Goal: Information Seeking & Learning: Learn about a topic

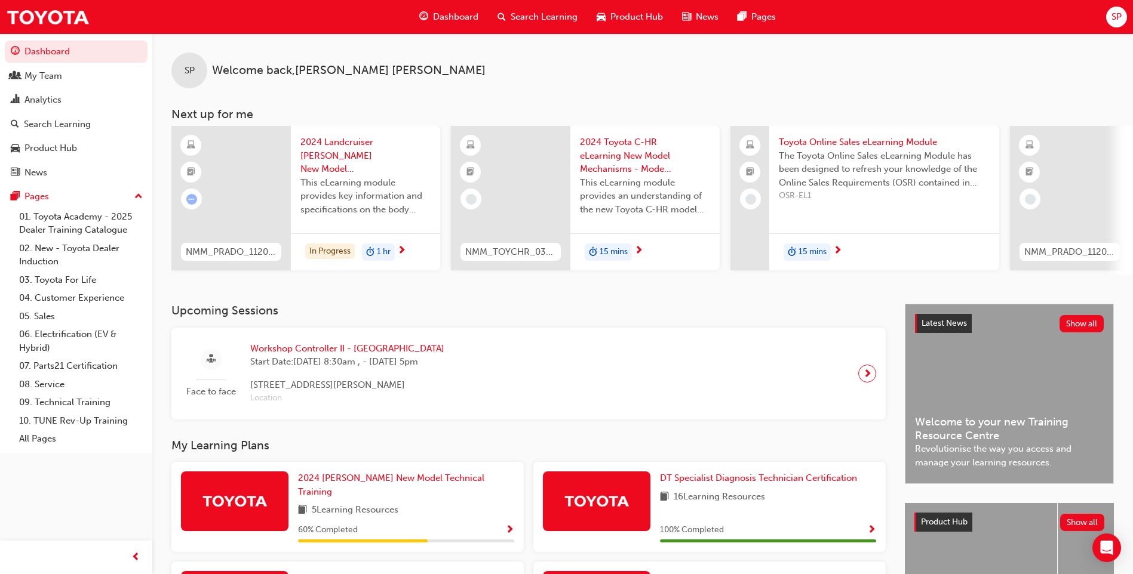
click at [655, 19] on span "Product Hub" at bounding box center [636, 17] width 53 height 14
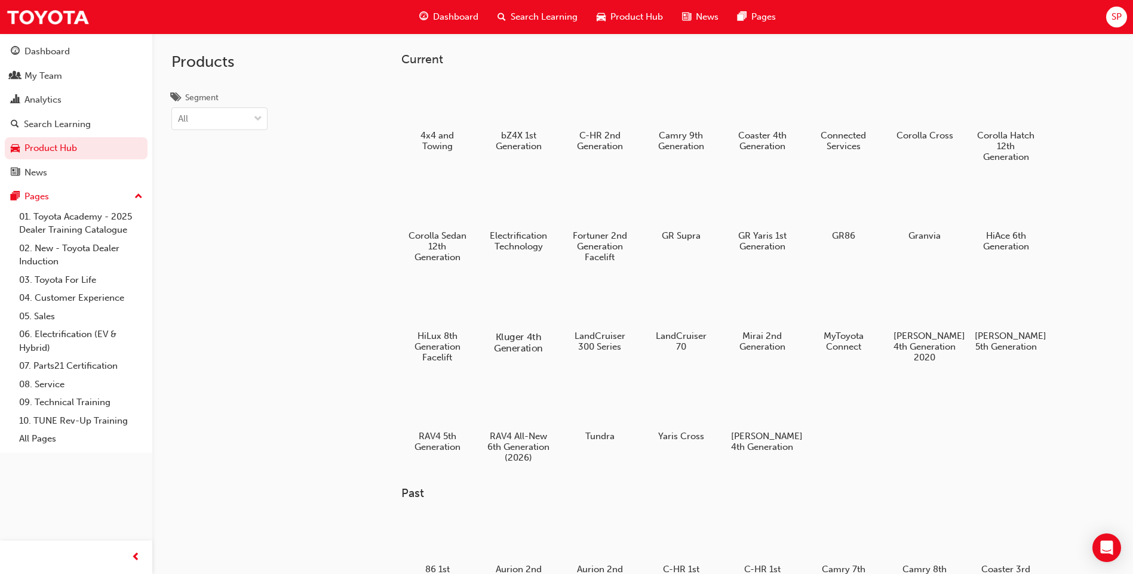
click at [516, 311] on div at bounding box center [518, 303] width 66 height 48
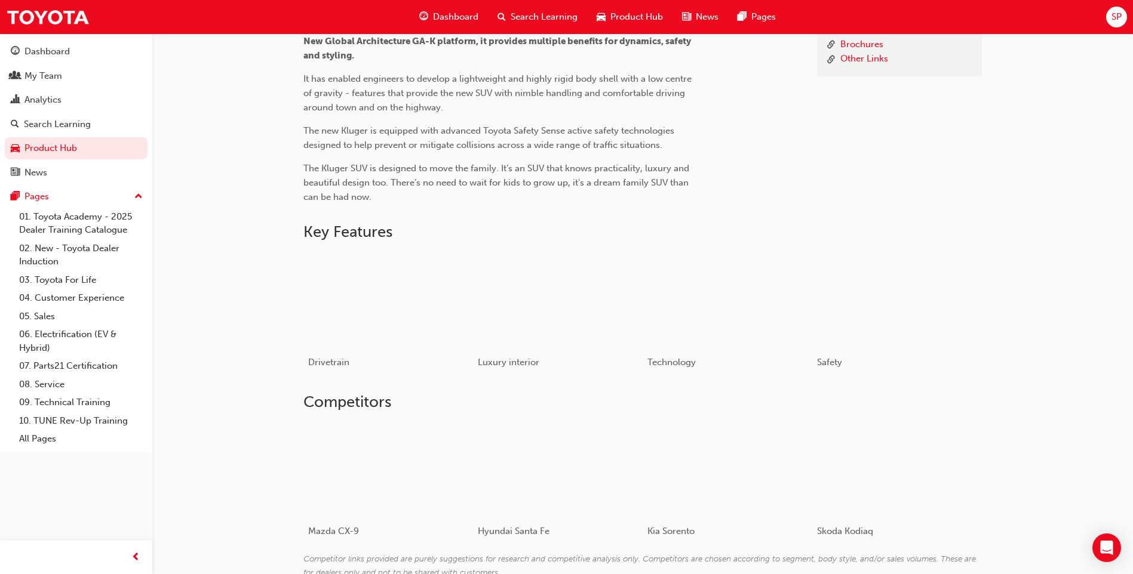
scroll to position [478, 0]
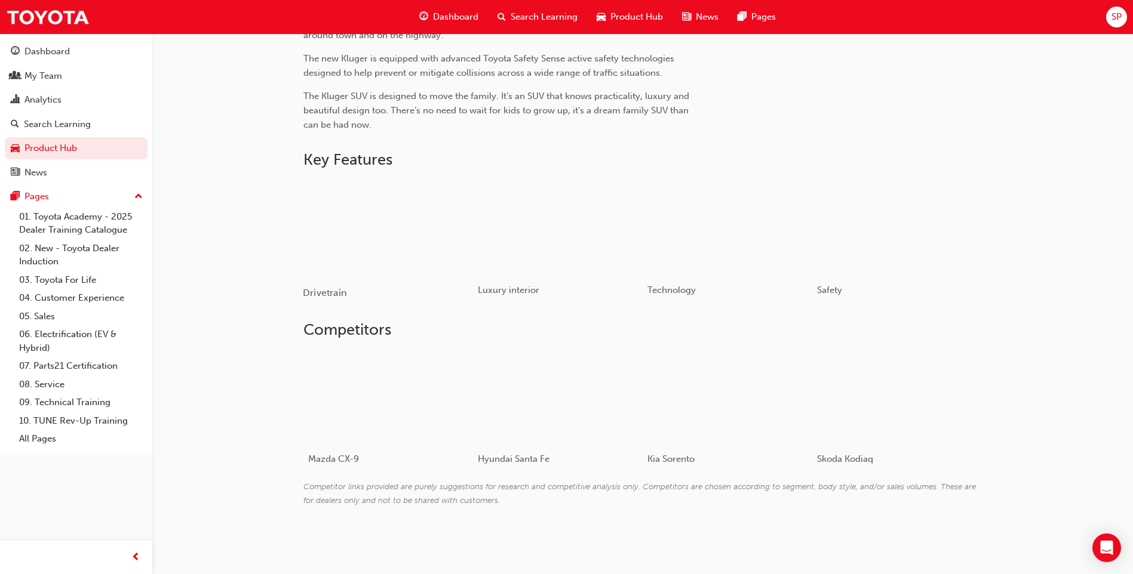
click at [359, 232] on div "button" at bounding box center [388, 228] width 170 height 96
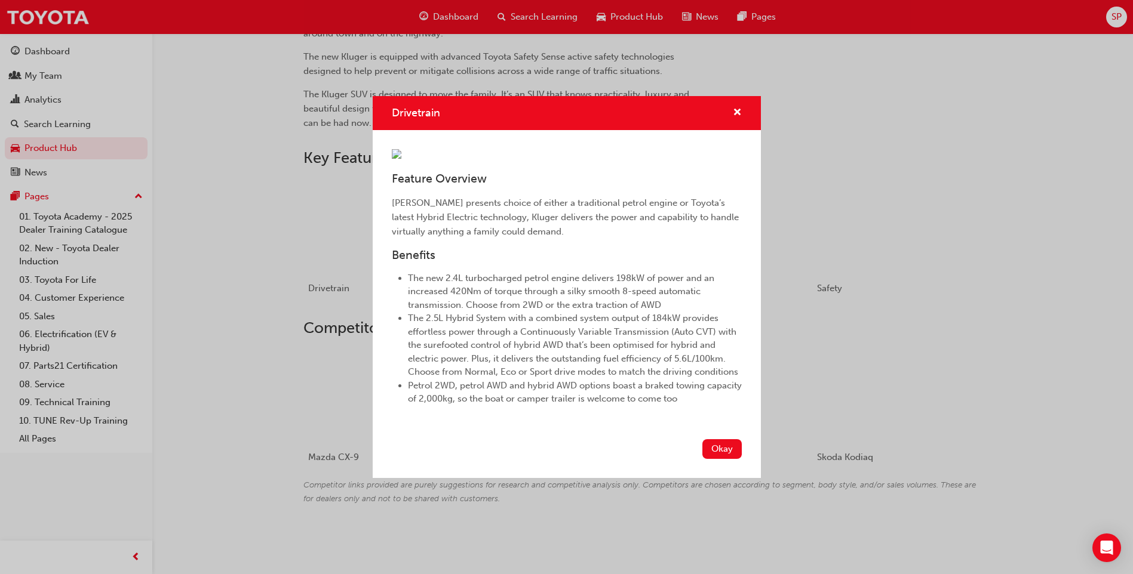
scroll to position [0, 0]
click at [257, 182] on div "Drivetrain Feature Overview Kluger presents choice of either a traditional petr…" at bounding box center [566, 287] width 1133 height 574
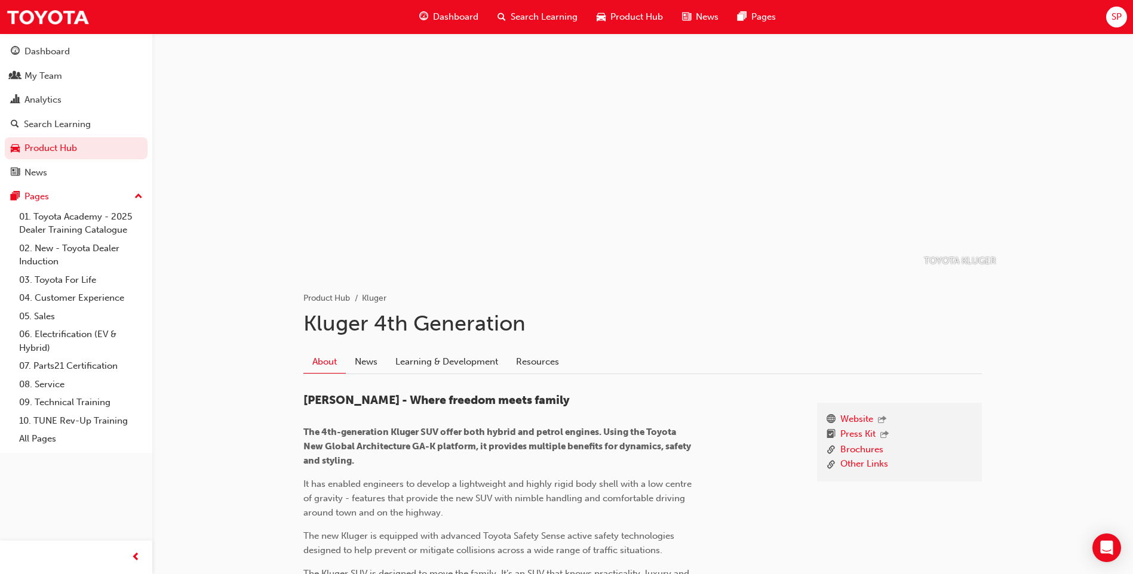
click at [458, 14] on span "Dashboard" at bounding box center [455, 17] width 45 height 14
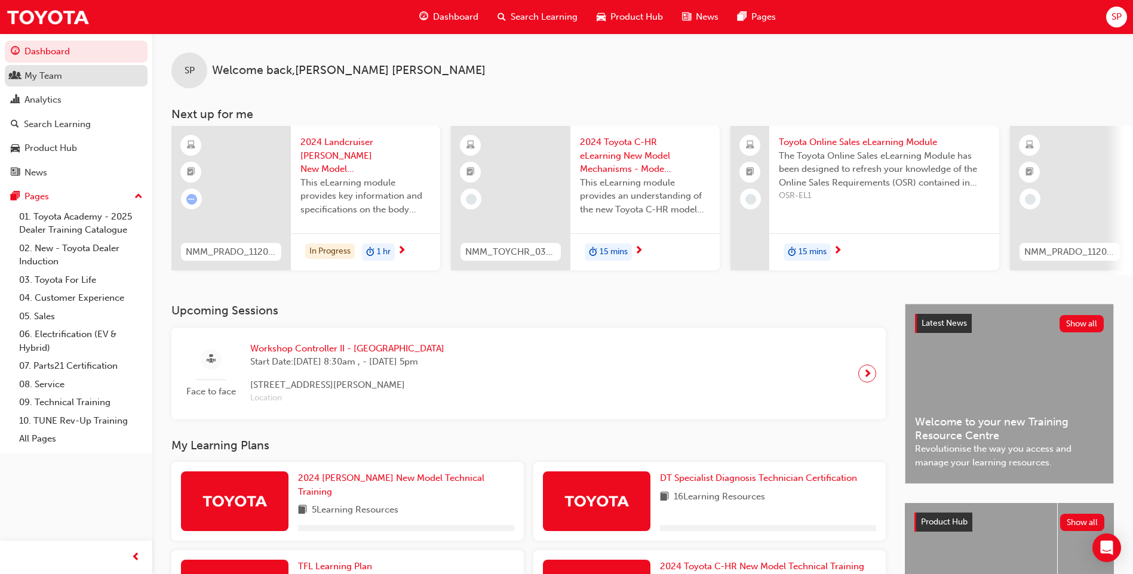
click at [74, 76] on div "My Team" at bounding box center [76, 76] width 131 height 15
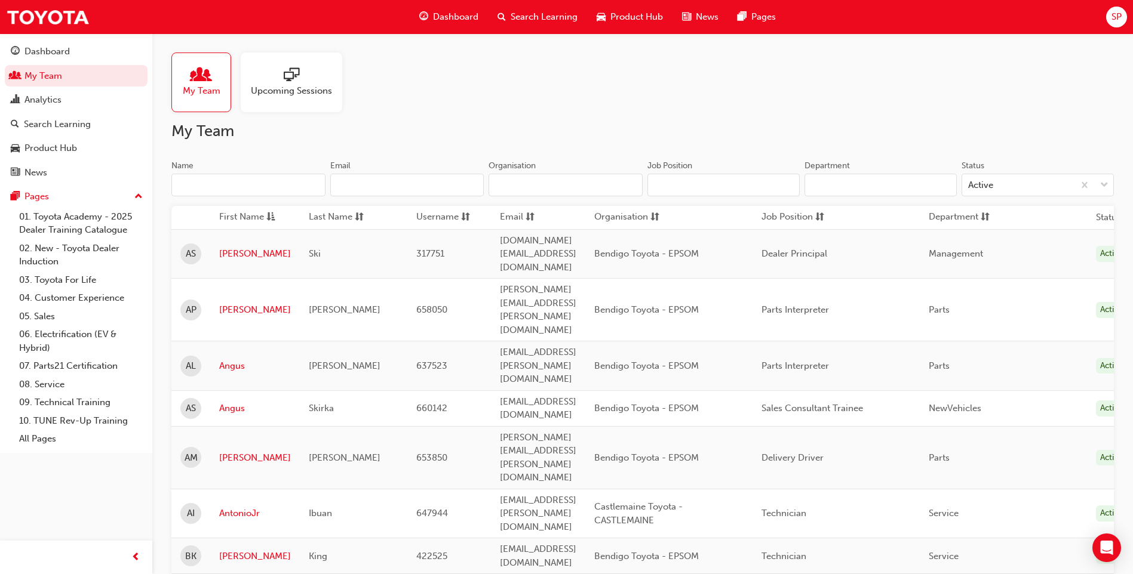
click at [304, 87] on span "Upcoming Sessions" at bounding box center [291, 91] width 81 height 14
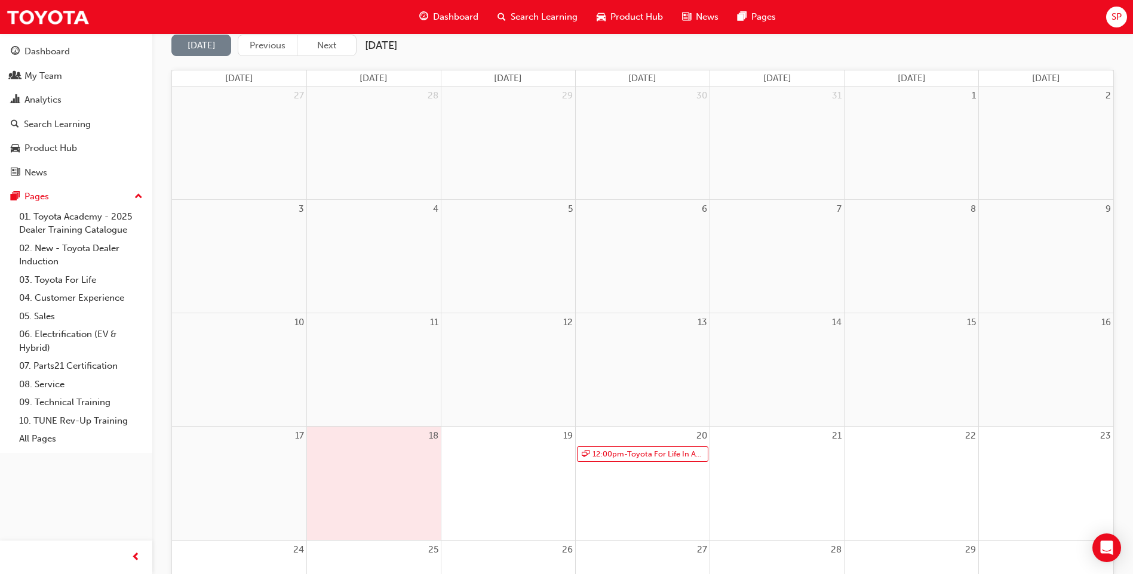
scroll to position [299, 0]
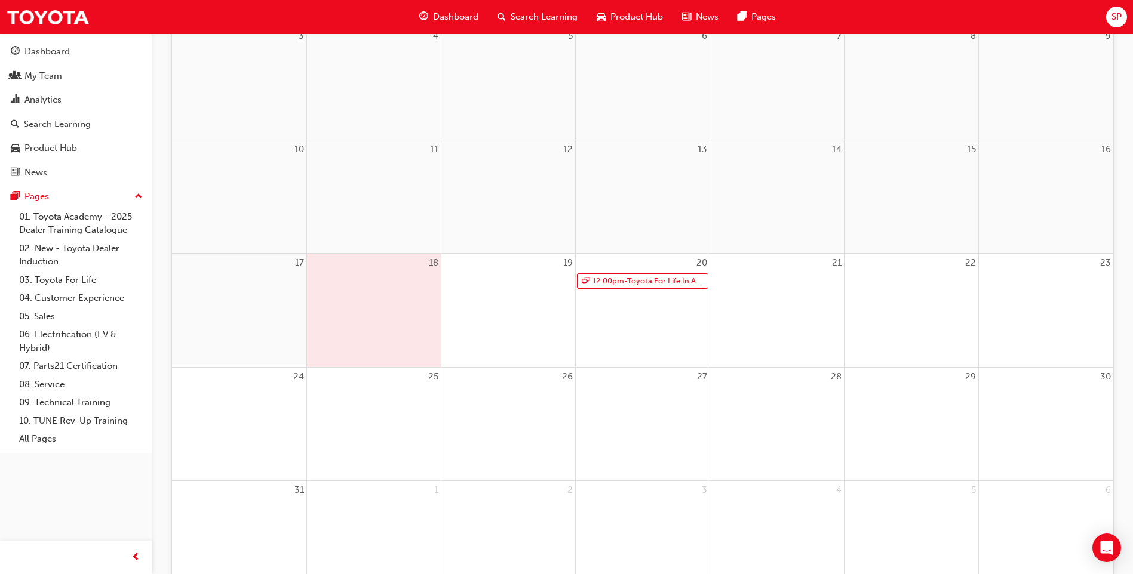
click at [403, 269] on div "18" at bounding box center [374, 263] width 134 height 19
click at [633, 282] on link "12:00pm - Toyota For Life In Action - Virtual Classroom" at bounding box center [642, 281] width 131 height 16
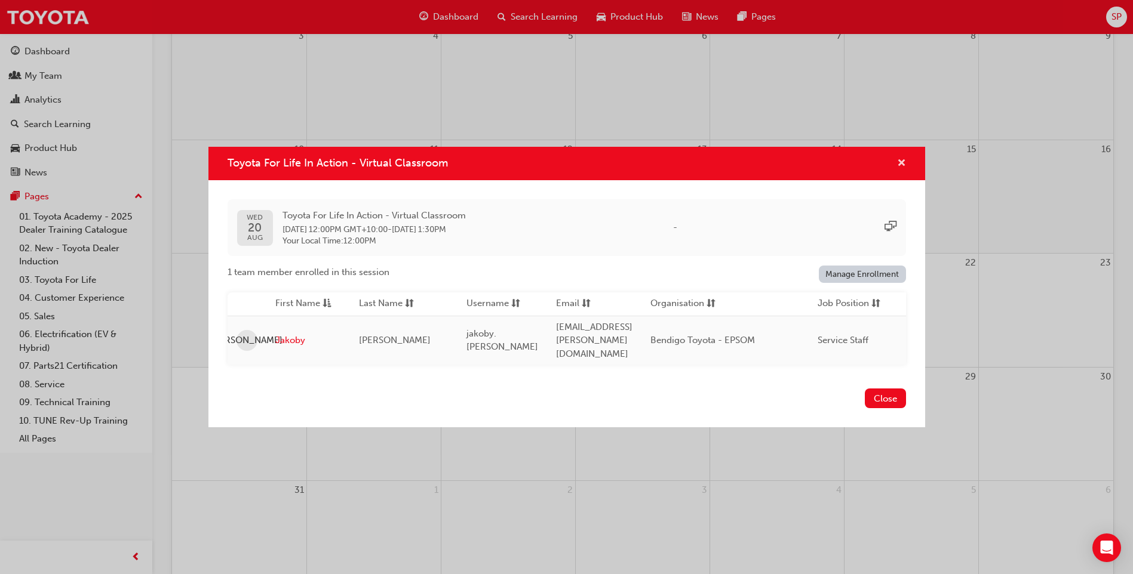
click at [903, 170] on span "cross-icon" at bounding box center [901, 164] width 9 height 11
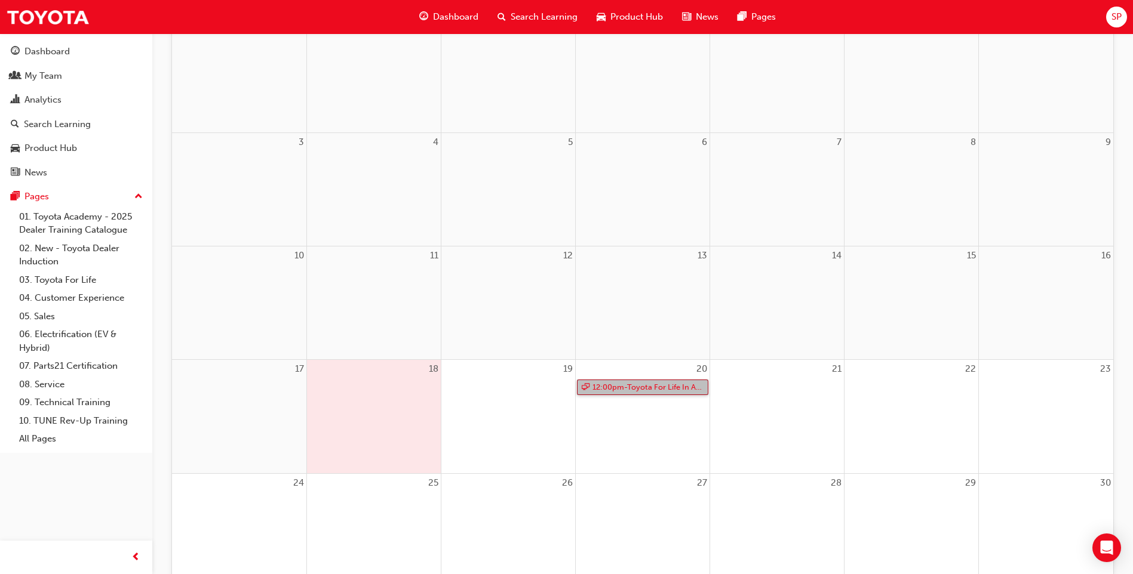
scroll to position [0, 0]
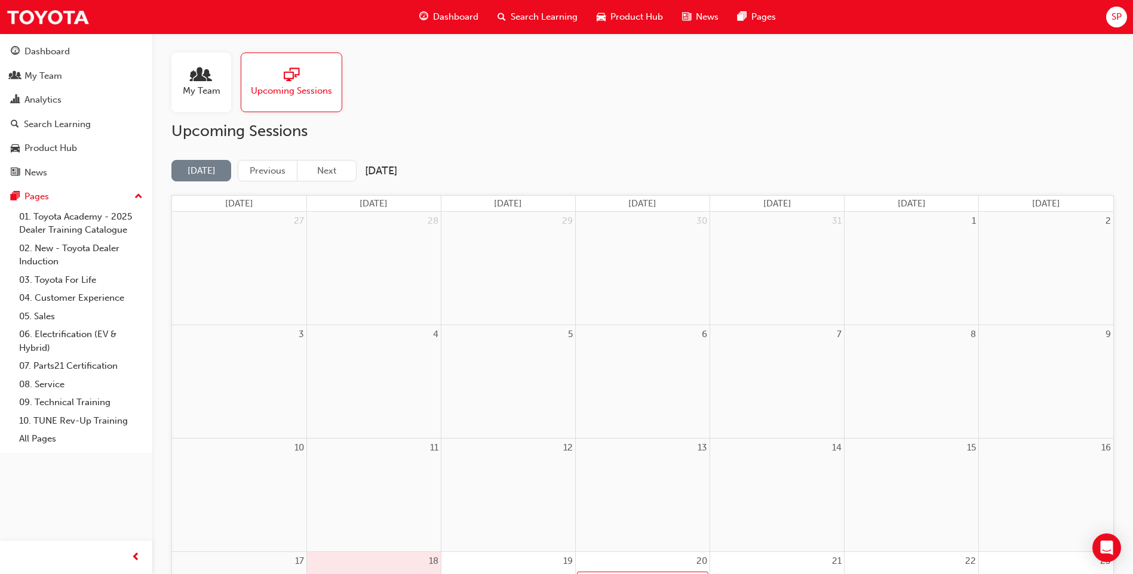
click at [334, 182] on div "Today Previous Next August 2025 Sunday Monday Tuesday Wednesday Thursday Friday…" at bounding box center [642, 526] width 942 height 733
click at [331, 170] on button "Next" at bounding box center [327, 171] width 60 height 22
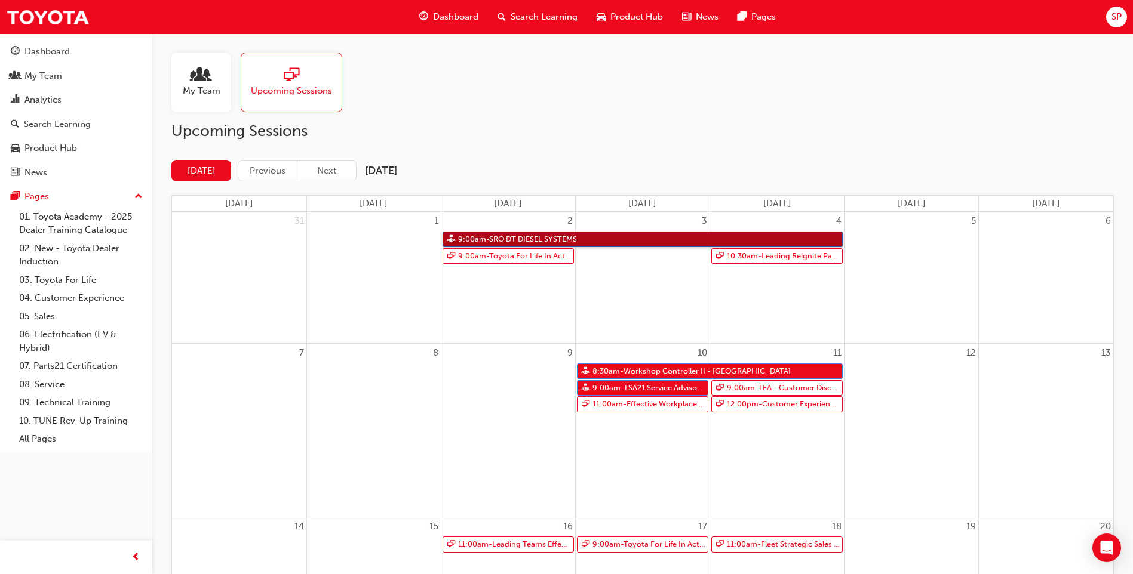
click at [657, 239] on link "9:00am - SRO DT DIESEL SYSTEMS" at bounding box center [642, 240] width 400 height 16
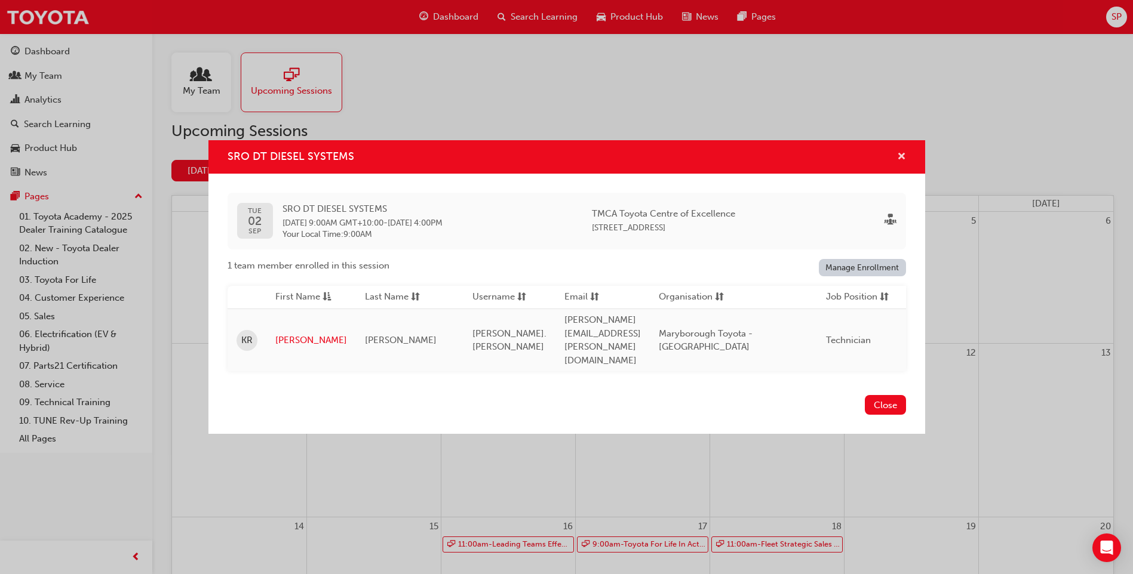
click at [900, 161] on span "cross-icon" at bounding box center [901, 157] width 9 height 11
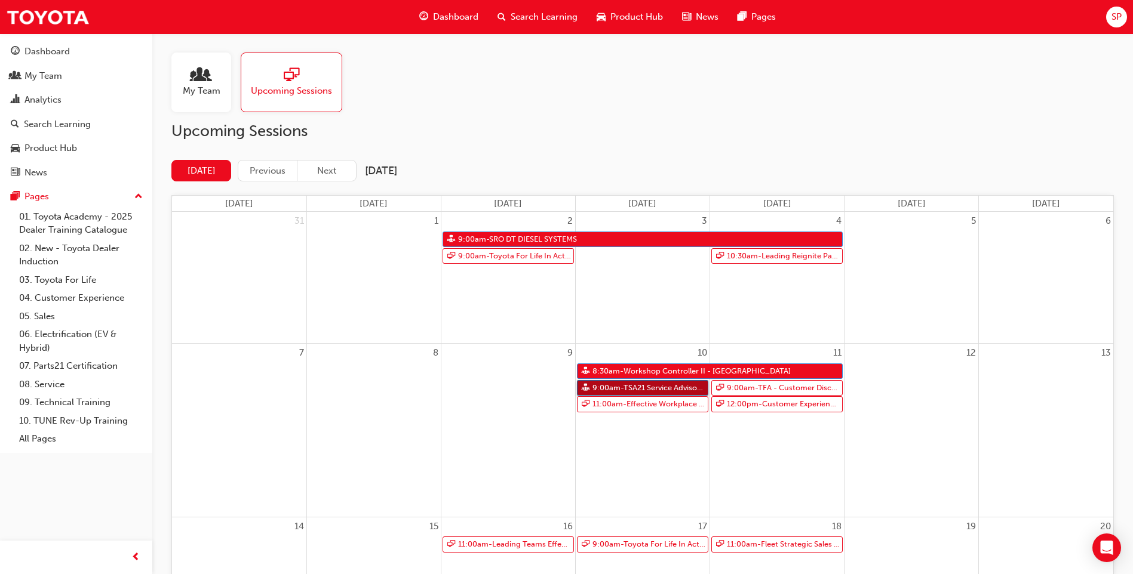
click at [683, 386] on link "9:00am - TSA21 Service Advisor Course ( face to face)" at bounding box center [642, 388] width 131 height 16
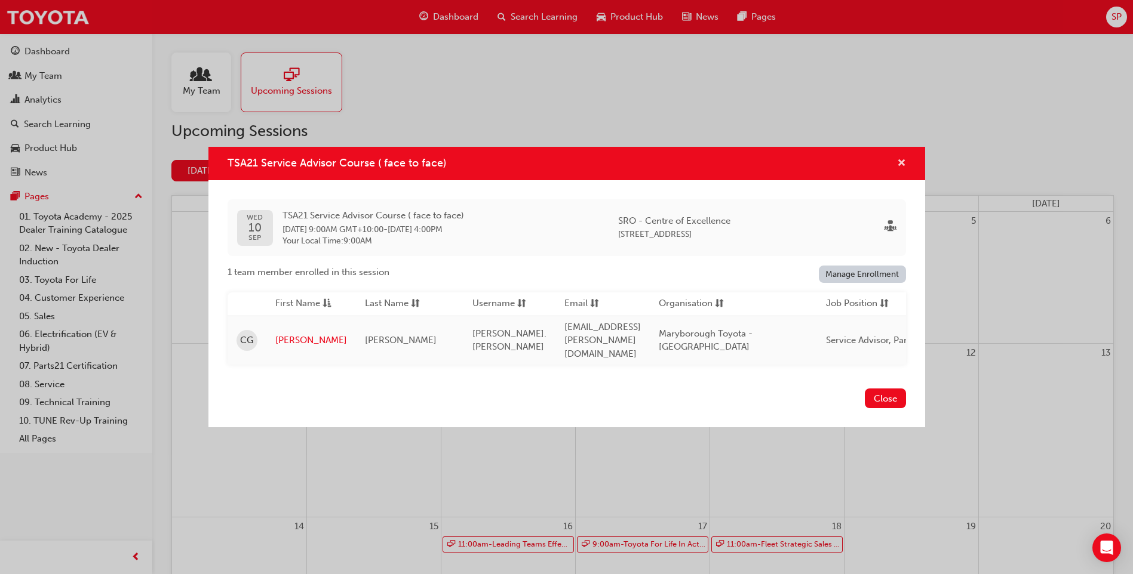
click at [902, 168] on span "cross-icon" at bounding box center [901, 164] width 9 height 11
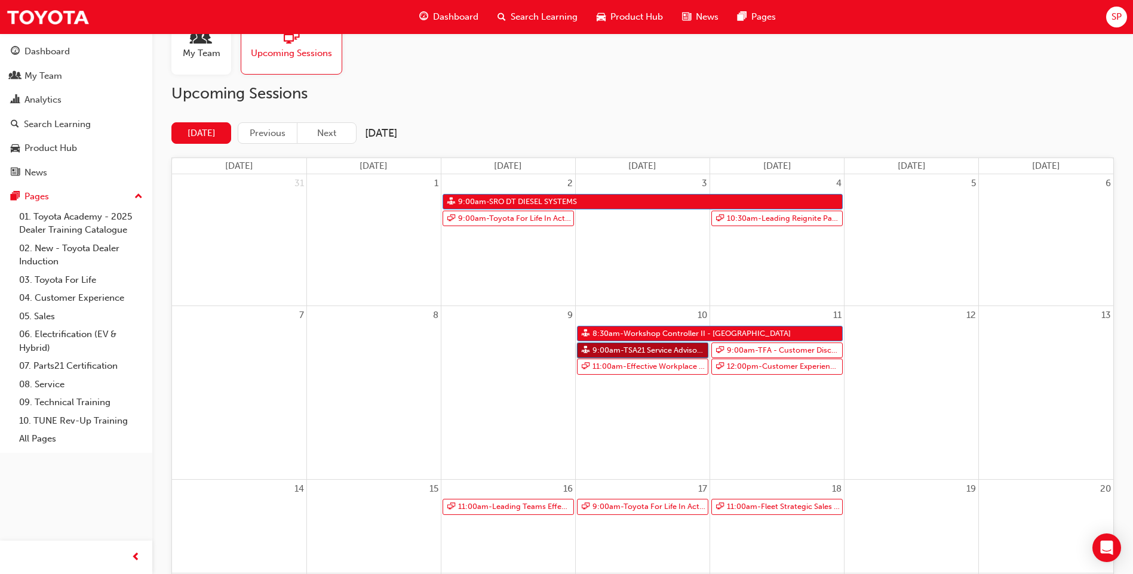
scroll to position [119, 0]
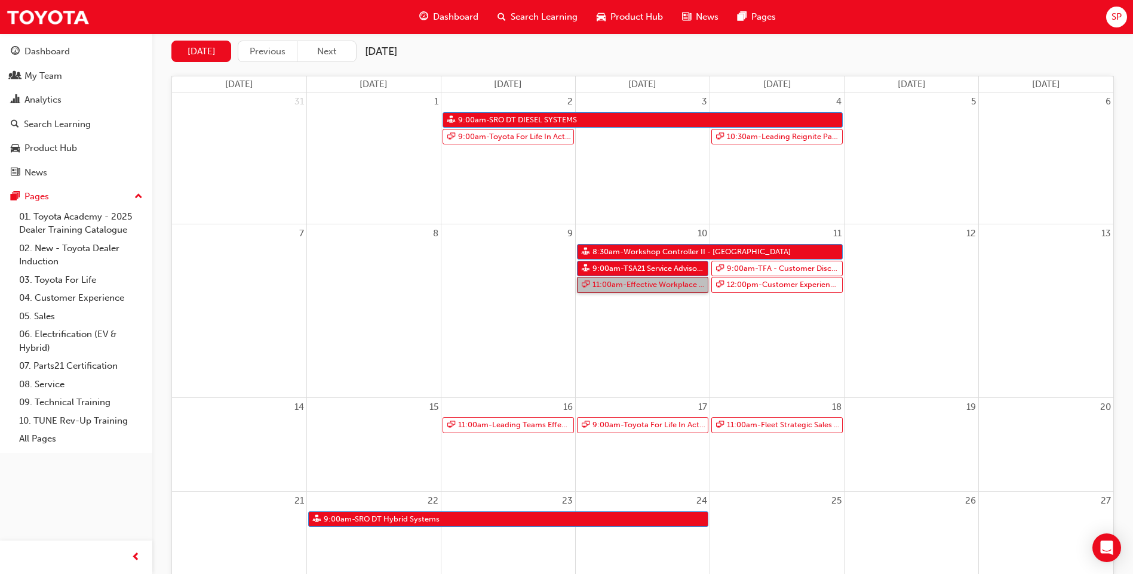
click at [644, 287] on link "11:00am - Effective Workplace Communication" at bounding box center [642, 285] width 131 height 16
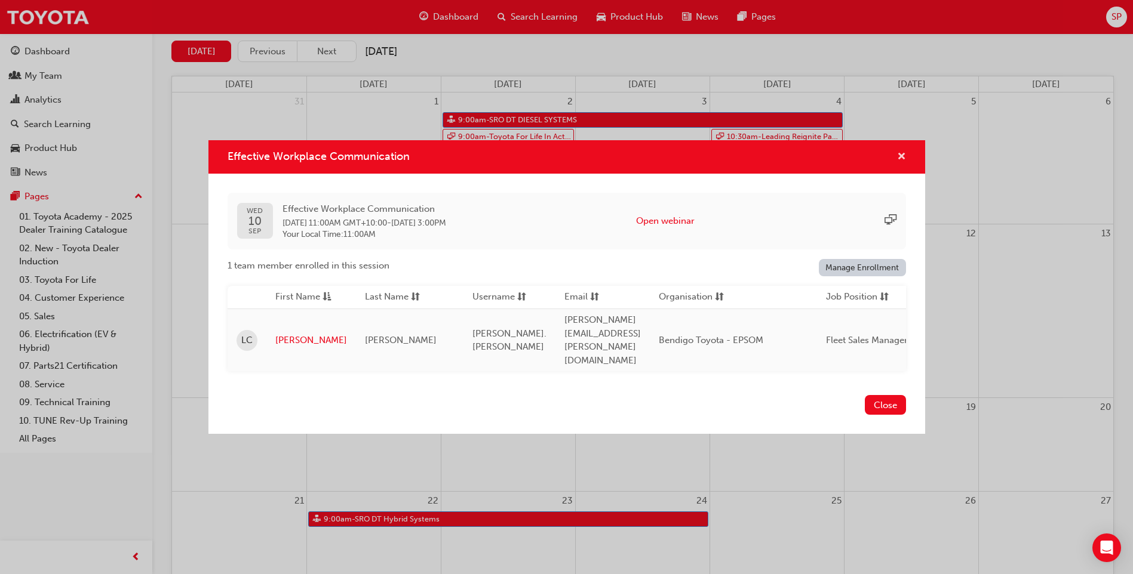
click at [897, 165] on button "Effective Workplace Communication" at bounding box center [901, 157] width 9 height 15
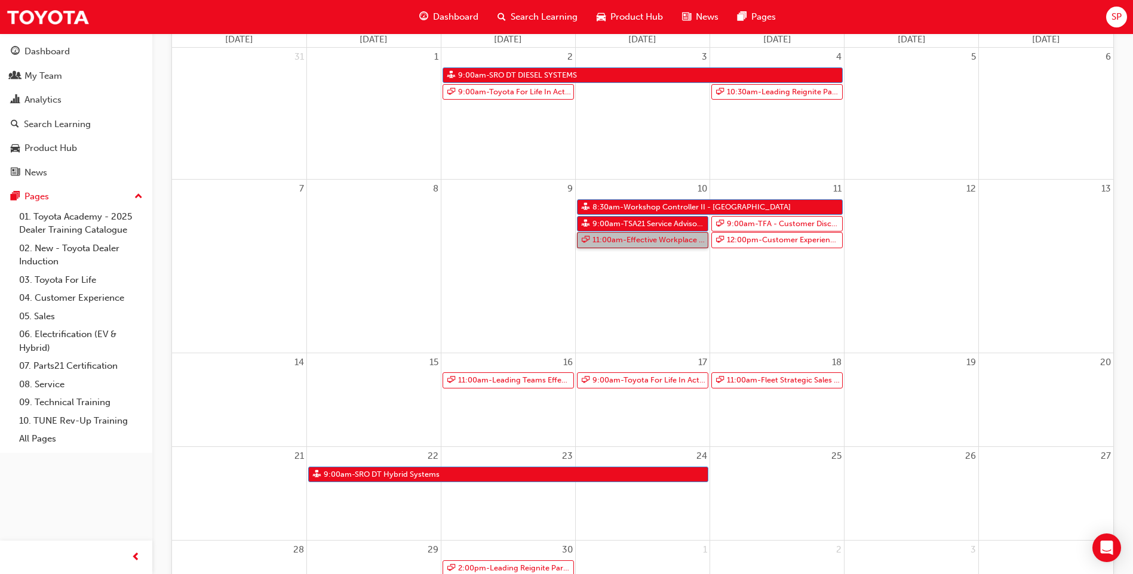
scroll to position [299, 0]
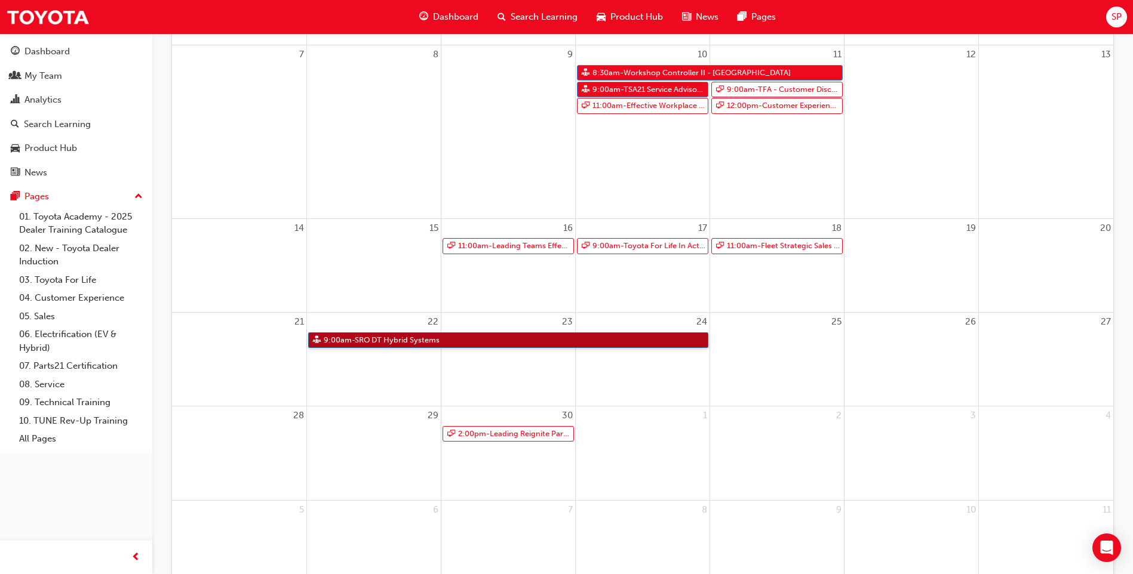
click at [464, 341] on link "9:00am - SRO DT Hybrid Systems" at bounding box center [508, 341] width 400 height 16
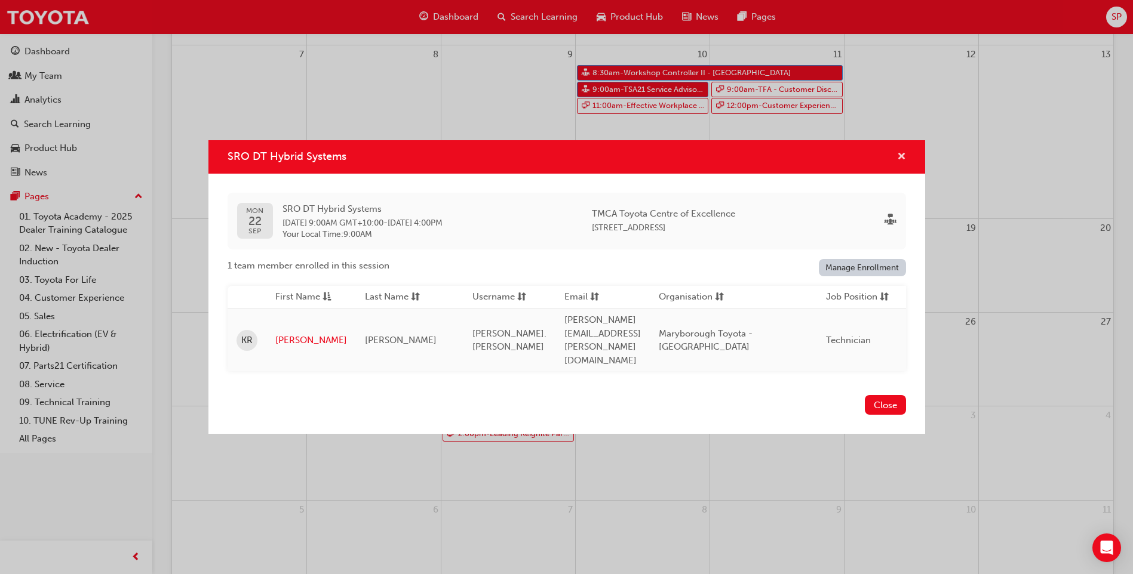
click at [903, 163] on span "cross-icon" at bounding box center [901, 157] width 9 height 11
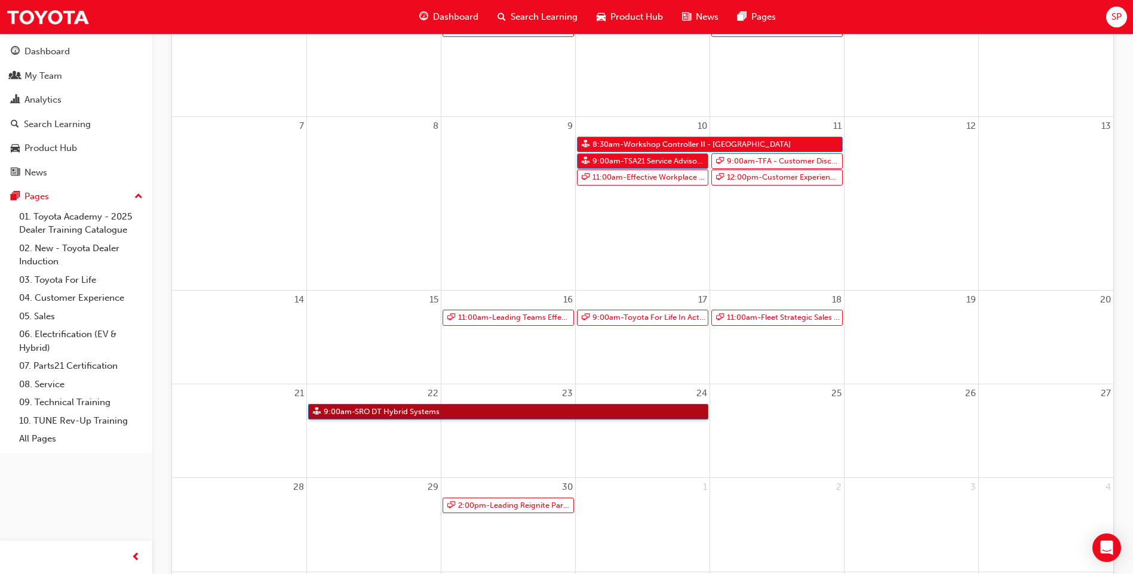
scroll to position [19, 0]
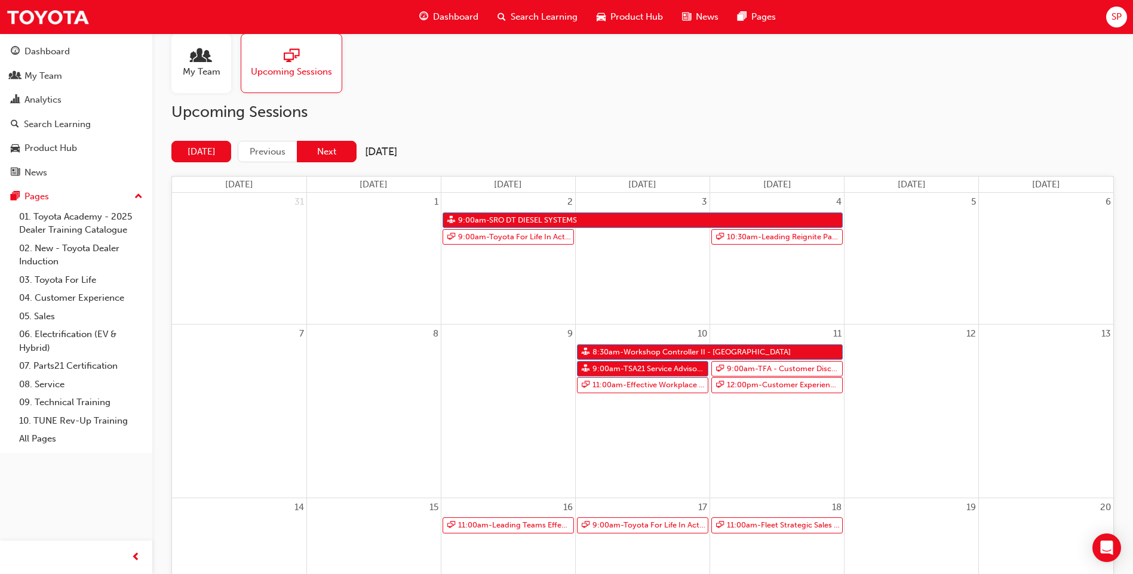
click at [327, 155] on button "Next" at bounding box center [327, 152] width 60 height 22
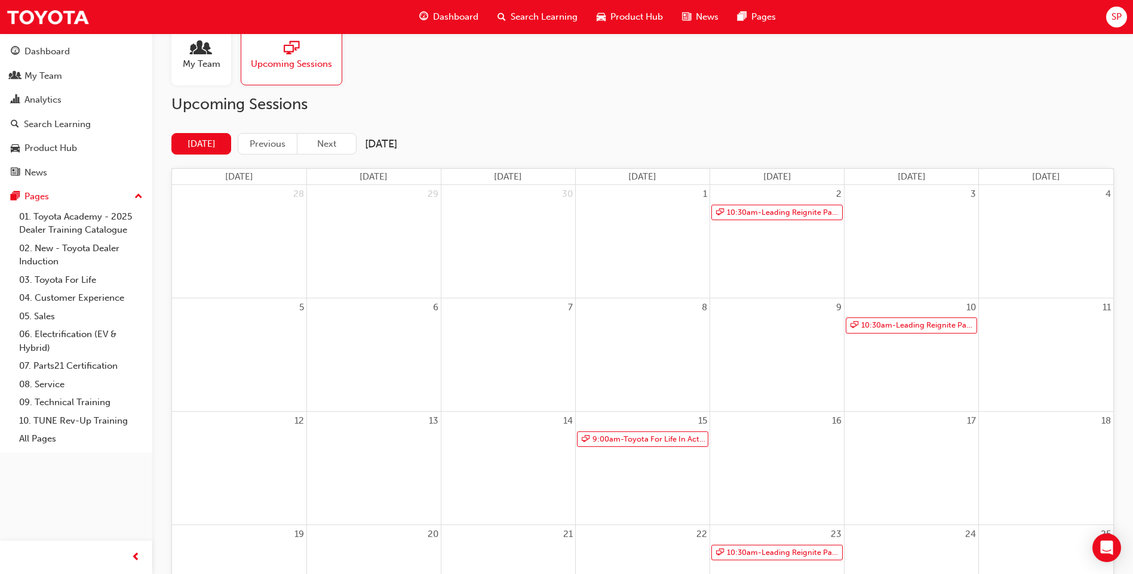
scroll to position [0, 0]
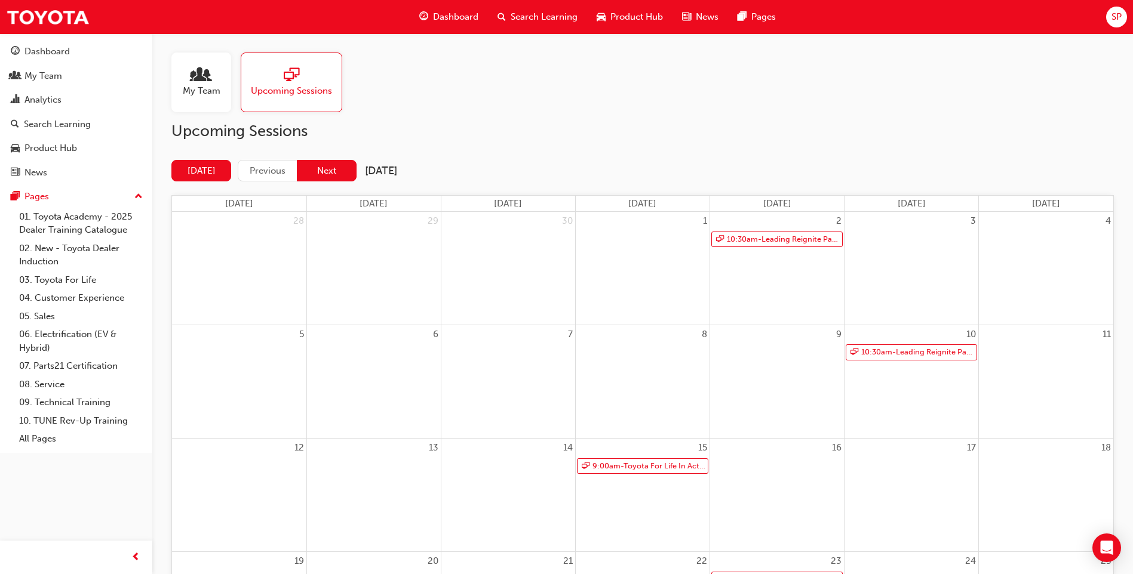
click at [330, 167] on button "Next" at bounding box center [327, 171] width 60 height 22
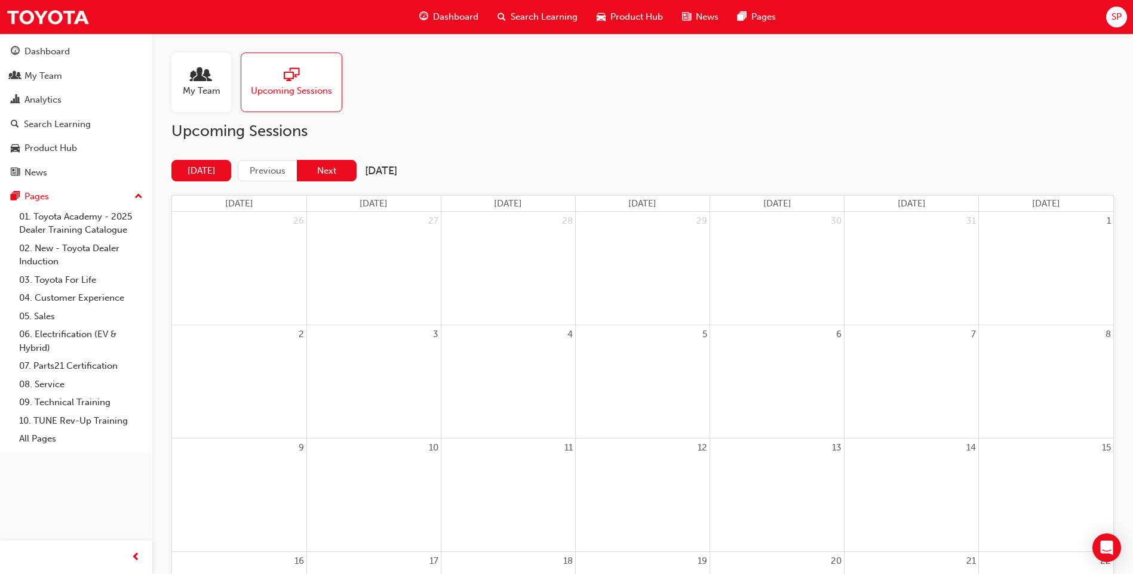
click at [311, 173] on button "Next" at bounding box center [327, 171] width 60 height 22
click at [208, 88] on span "My Team" at bounding box center [202, 91] width 38 height 14
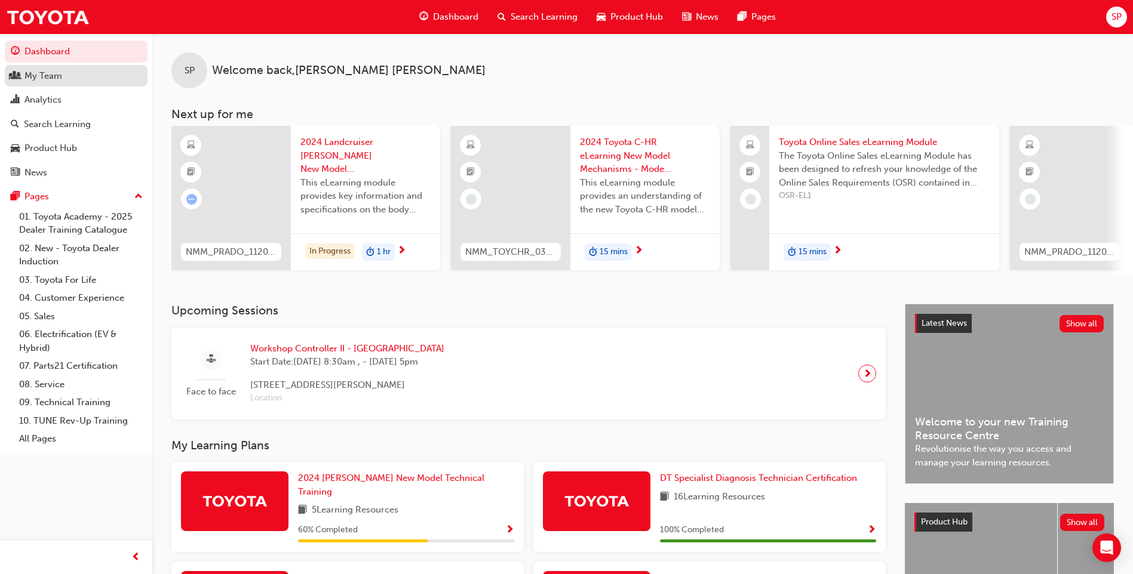
click at [48, 79] on div "My Team" at bounding box center [43, 76] width 38 height 14
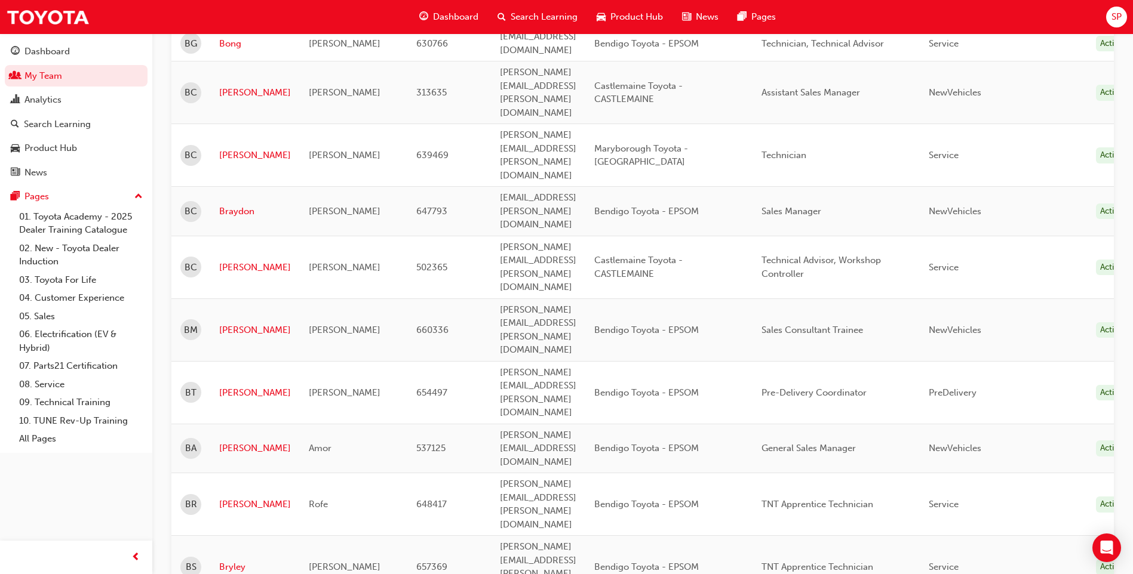
scroll to position [657, 0]
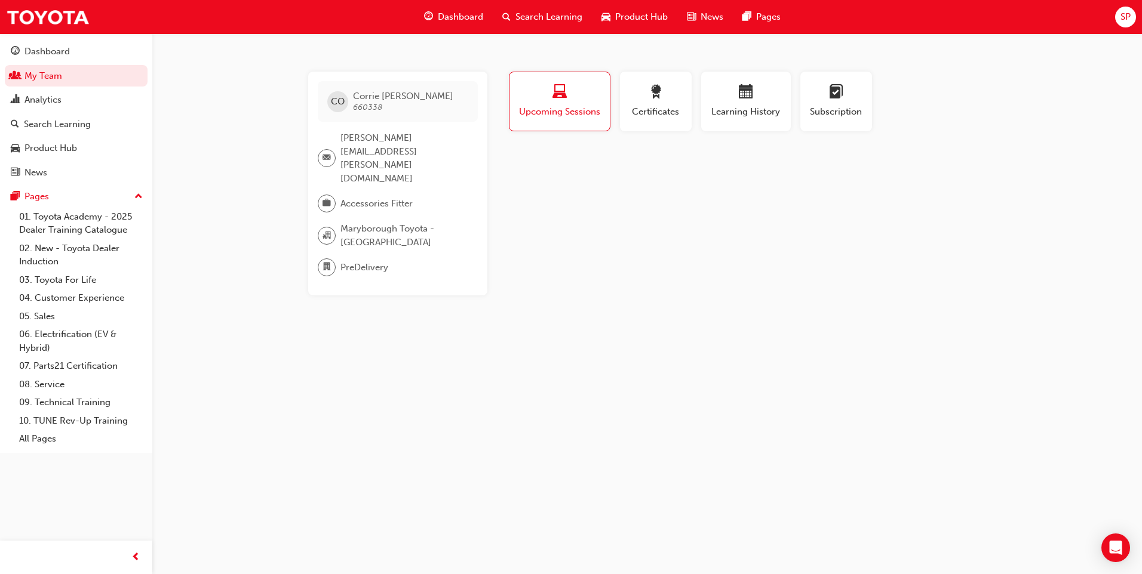
click at [572, 115] on span "Upcoming Sessions" at bounding box center [559, 112] width 82 height 14
click at [554, 17] on span "Search Learning" at bounding box center [548, 17] width 67 height 14
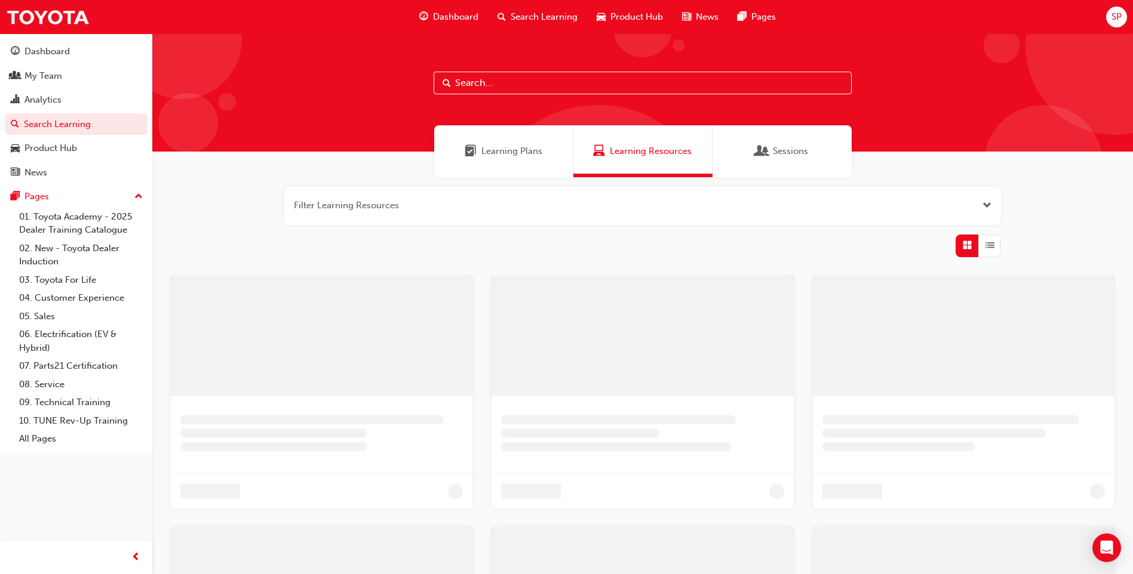
click at [547, 81] on input "text" at bounding box center [642, 83] width 418 height 23
click at [529, 82] on input "accessory f" at bounding box center [642, 83] width 418 height 23
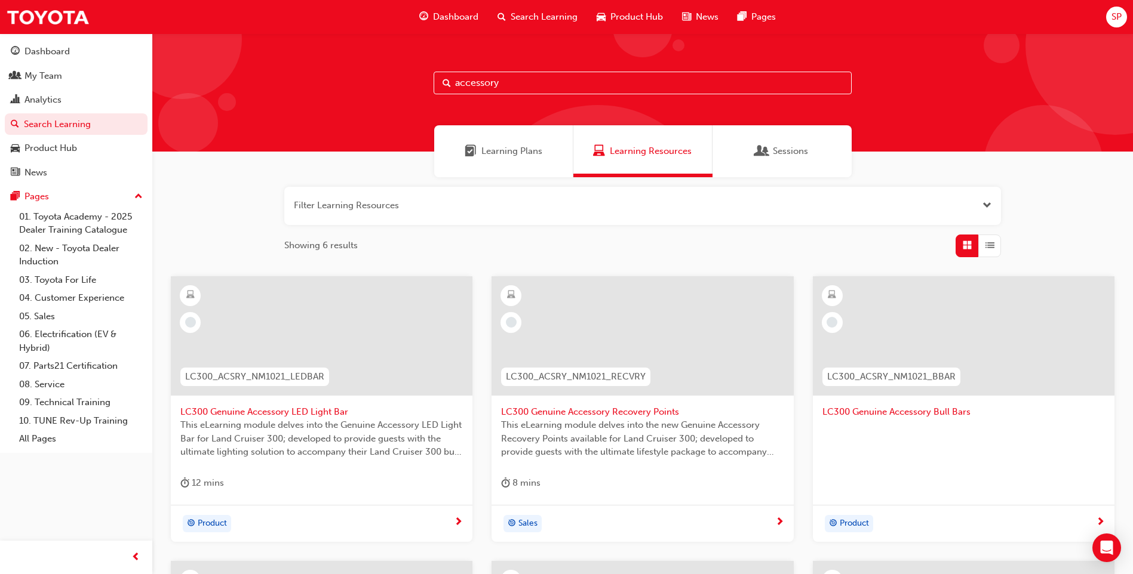
type input "accessory"
click at [510, 152] on span "Learning Plans" at bounding box center [511, 151] width 61 height 14
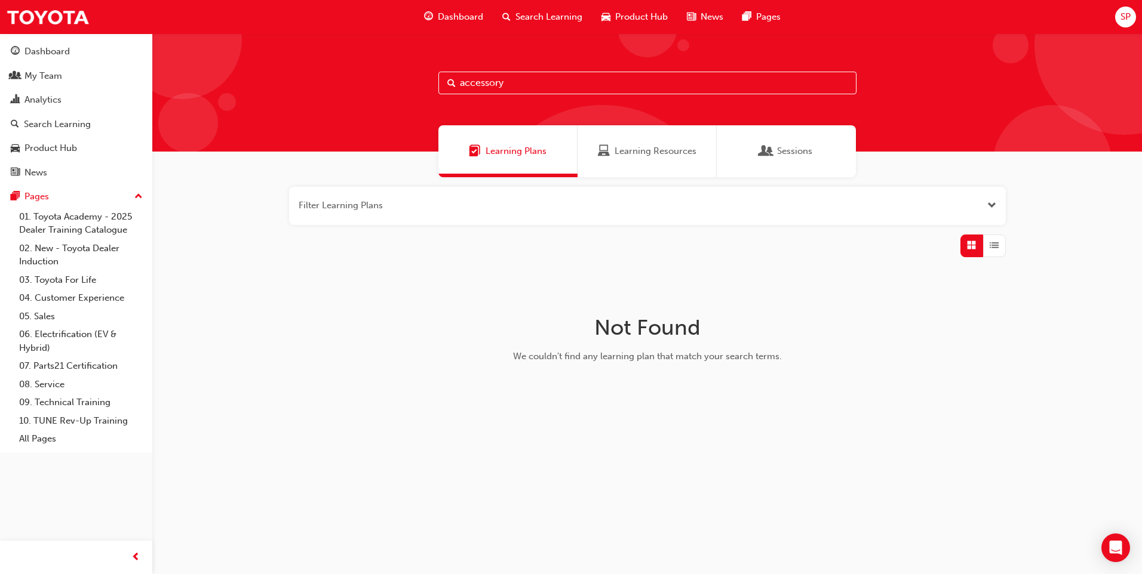
click at [796, 157] on span "Sessions" at bounding box center [794, 151] width 35 height 14
